Goal: Browse casually: Explore the website without a specific task or goal

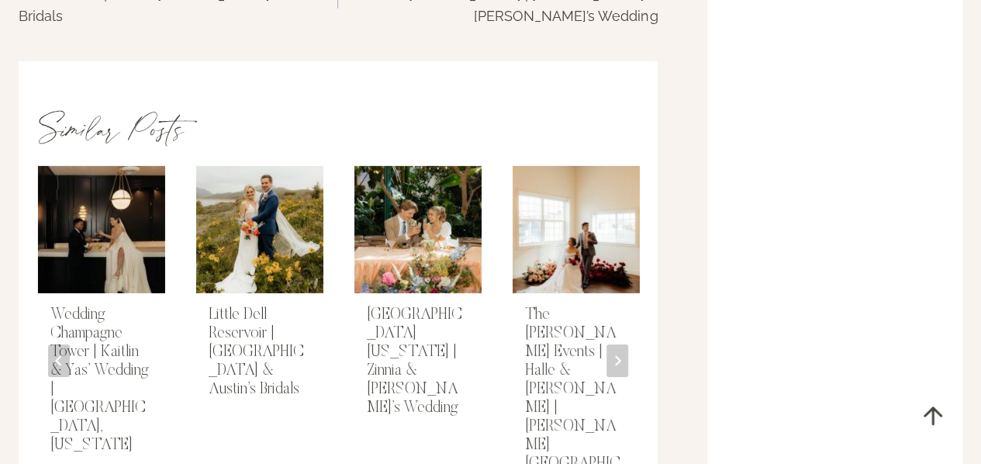
scroll to position [5405, 0]
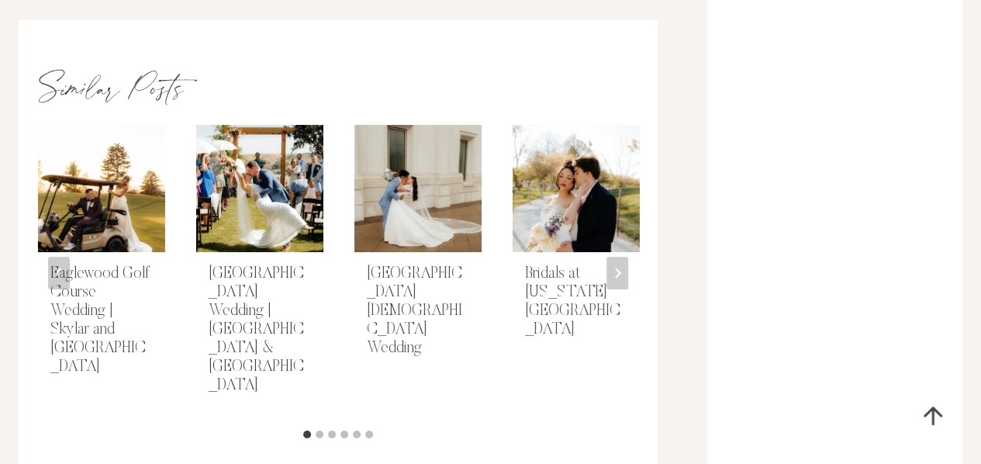
scroll to position [5517, 0]
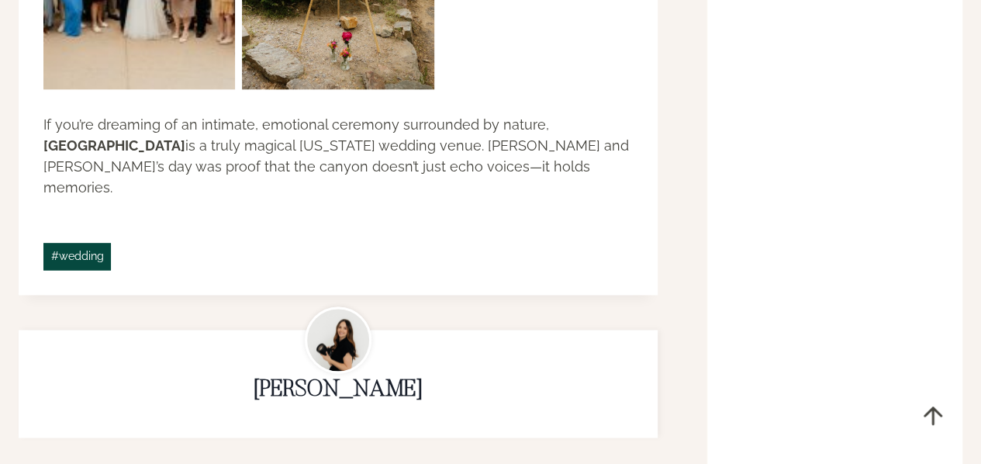
scroll to position [3905, 0]
